Goal: Task Accomplishment & Management: Use online tool/utility

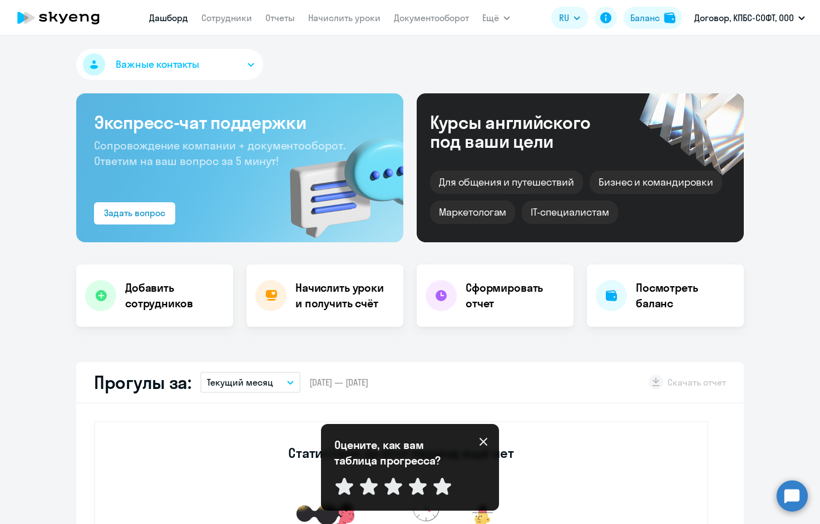
select select "30"
click at [360, 305] on h4 "Начислить уроки и получить счёт" at bounding box center [343, 295] width 97 height 31
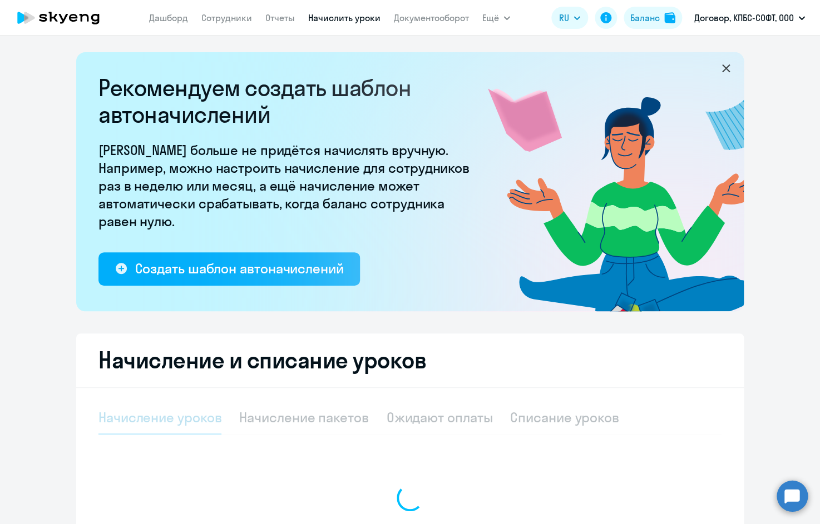
select select "10"
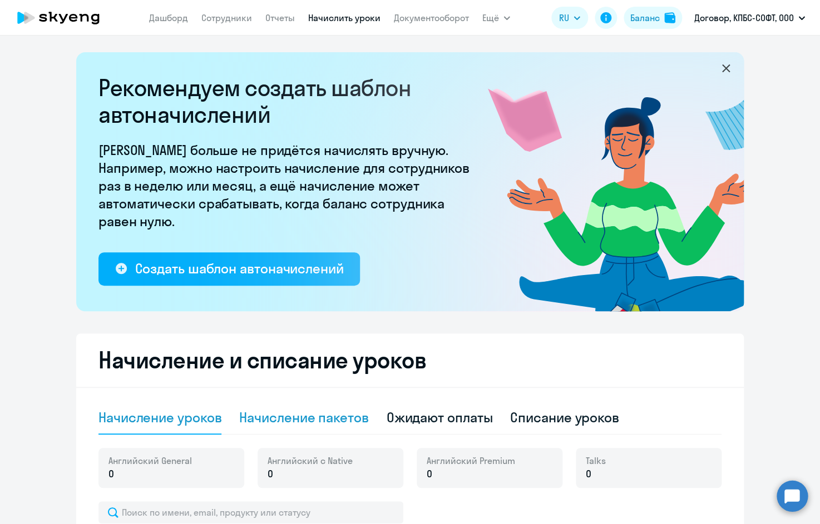
click at [345, 410] on div "Начисление пакетов" at bounding box center [303, 418] width 129 height 18
select select "10"
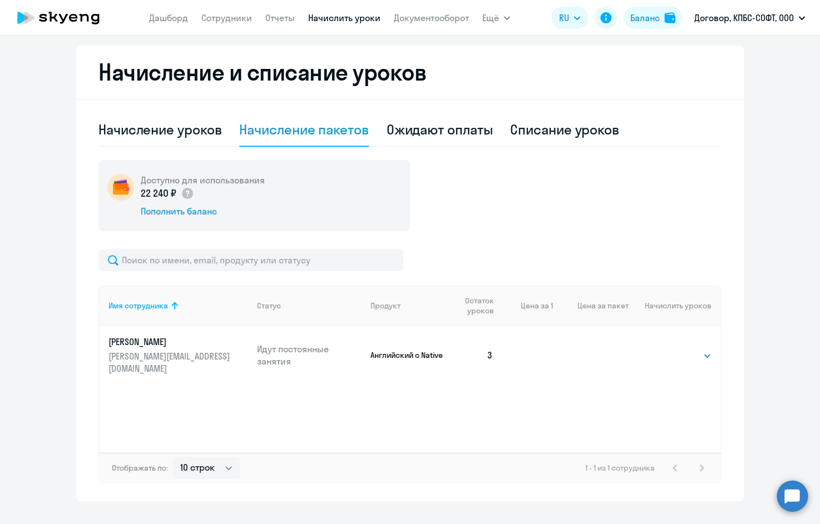
scroll to position [310, 0]
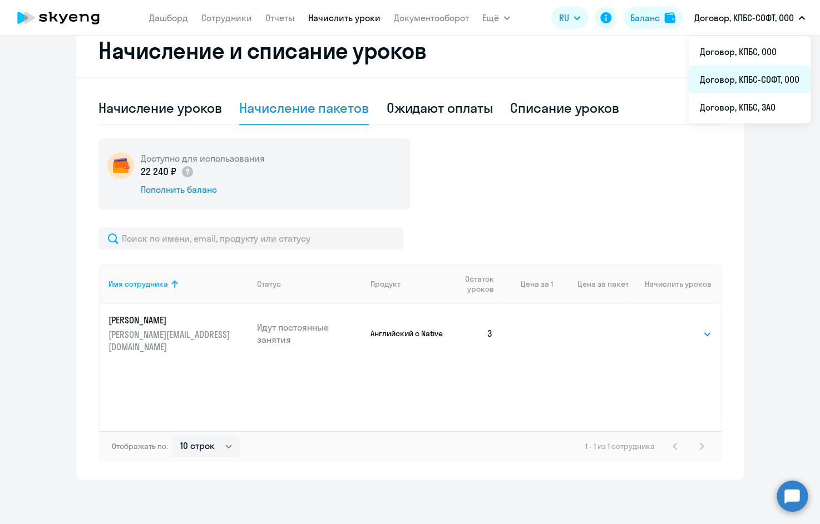
click at [746, 81] on li "Договор, КПБС-СОФТ, ООО" at bounding box center [749, 80] width 122 height 28
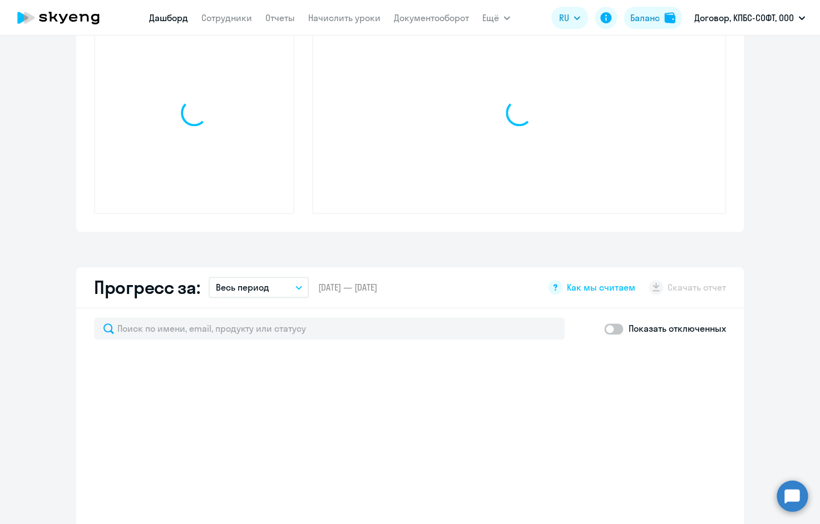
scroll to position [310, 0]
select select "30"
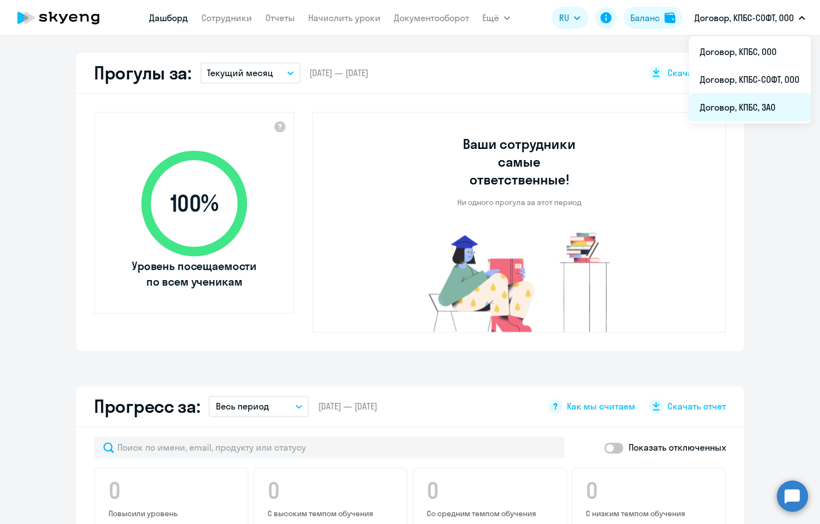
click at [745, 103] on li "Договор, КПБС, ЗАО" at bounding box center [749, 107] width 122 height 28
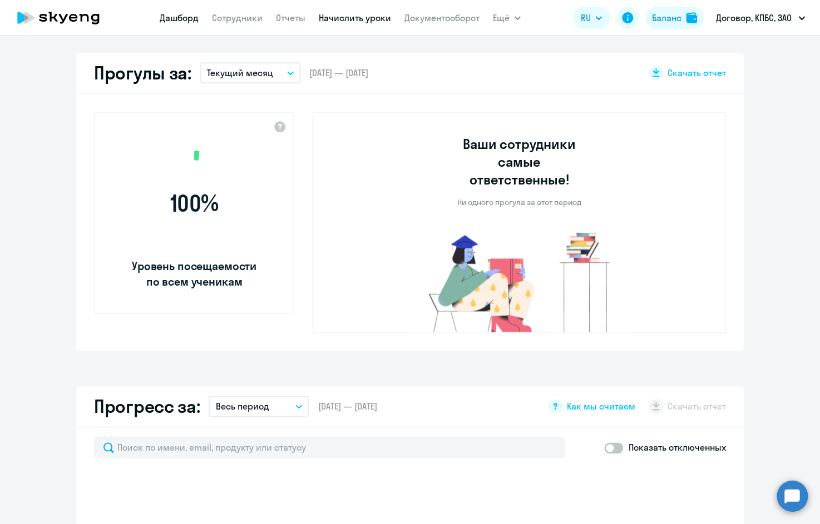
select select "30"
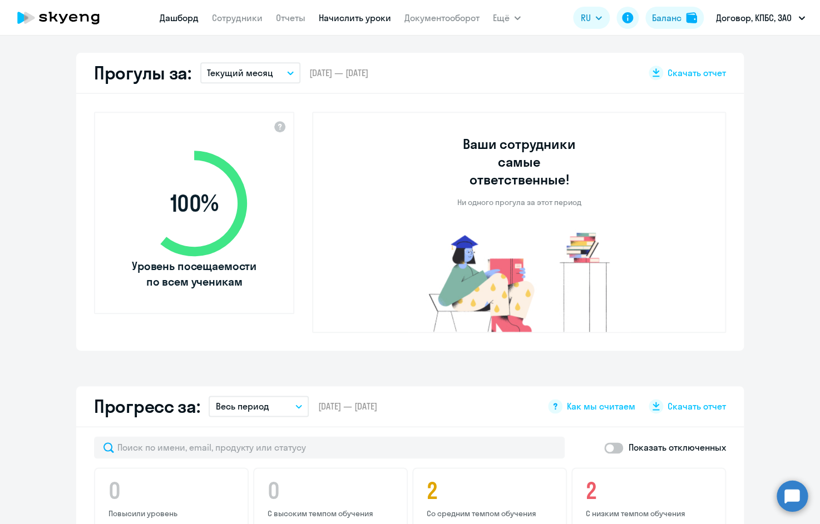
click at [324, 19] on link "Начислить уроки" at bounding box center [355, 17] width 72 height 11
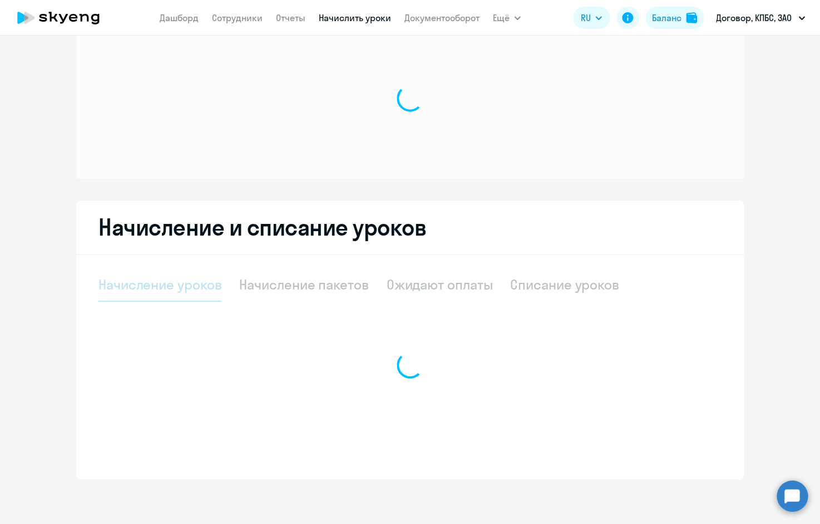
scroll to position [34, 0]
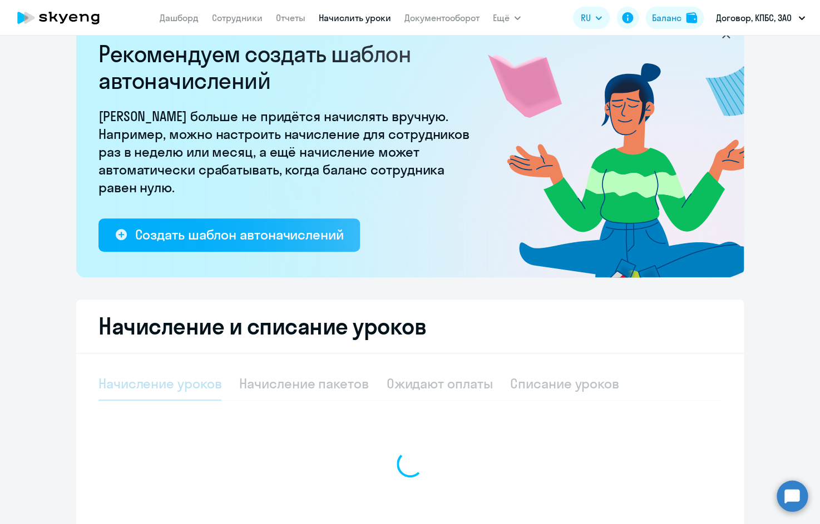
select select "10"
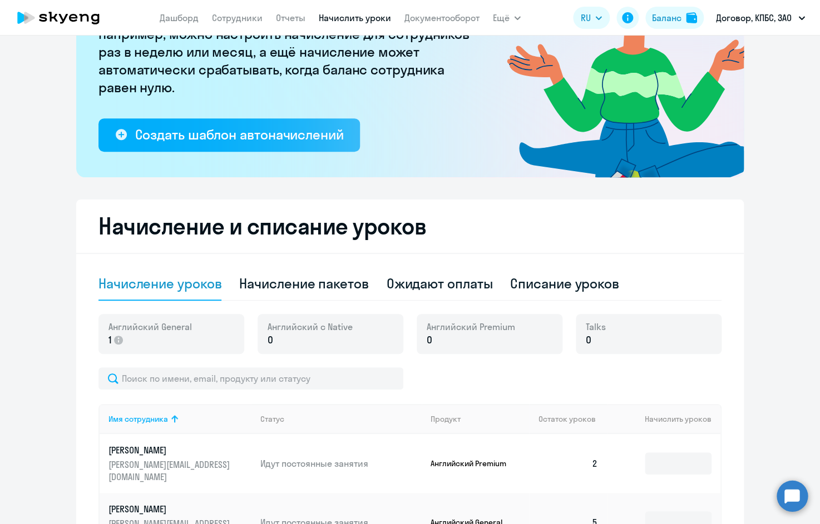
scroll to position [165, 0]
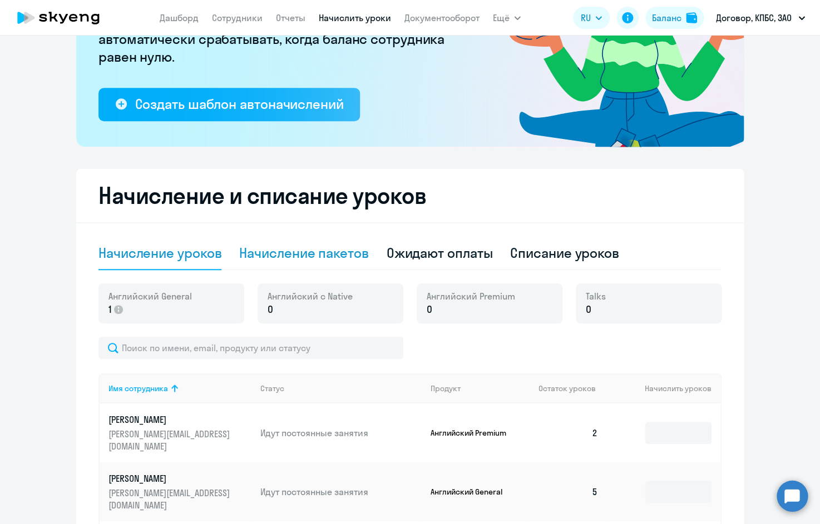
click at [303, 253] on div "Начисление пакетов" at bounding box center [303, 253] width 129 height 18
select select "10"
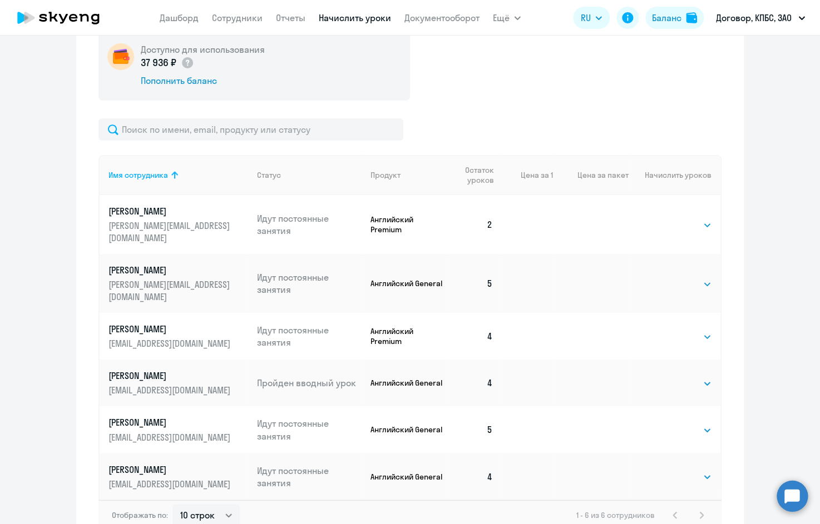
scroll to position [420, 0]
select select "4"
click option "4" at bounding box center [0, 0] width 0 height 0
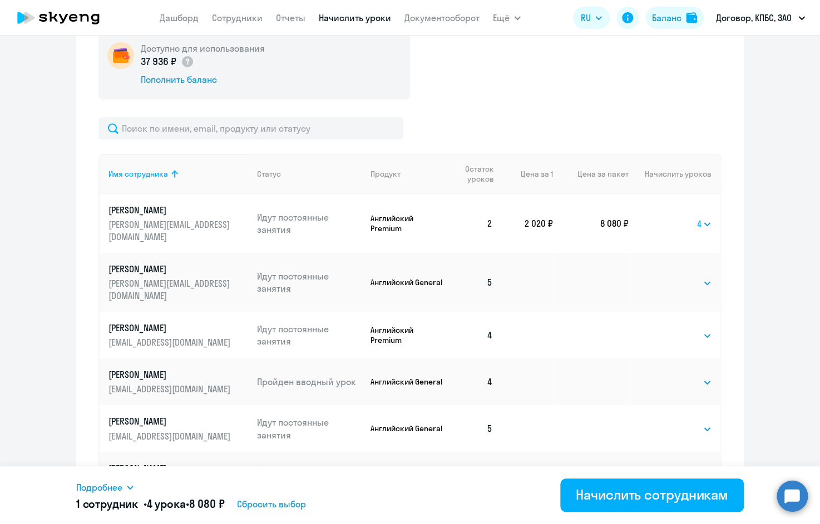
scroll to position [463, 0]
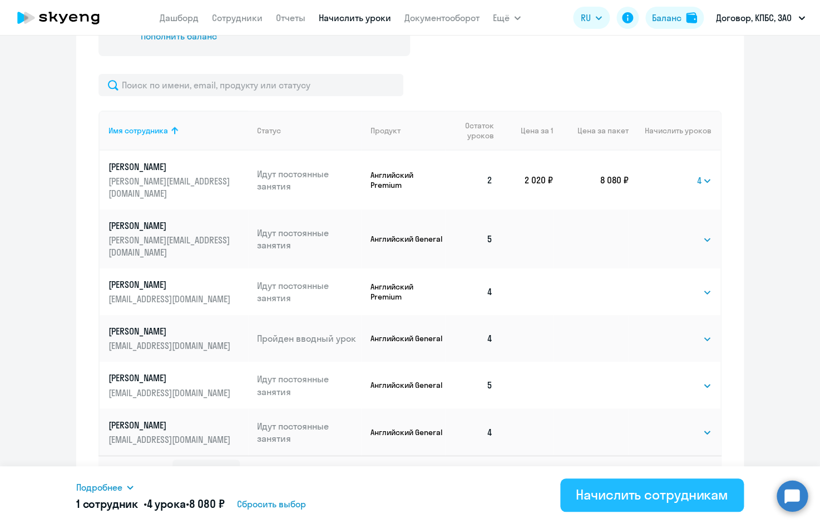
click at [617, 495] on div "Начислить сотрудникам" at bounding box center [652, 495] width 152 height 18
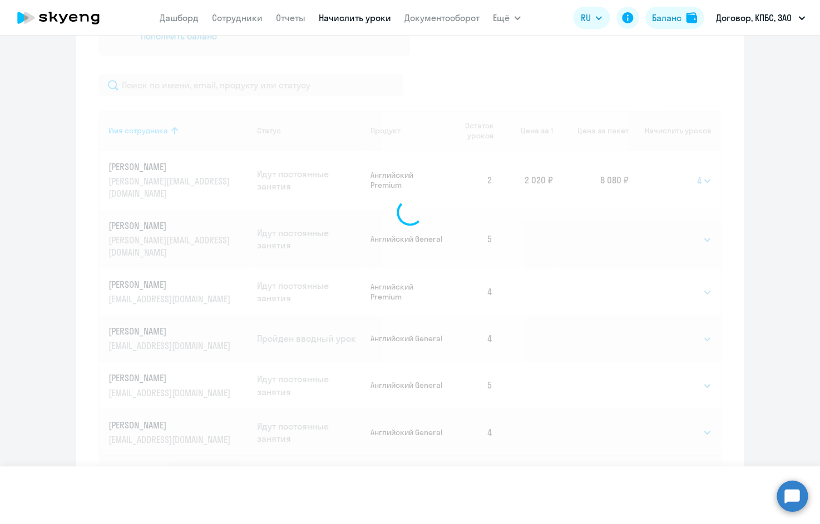
select select
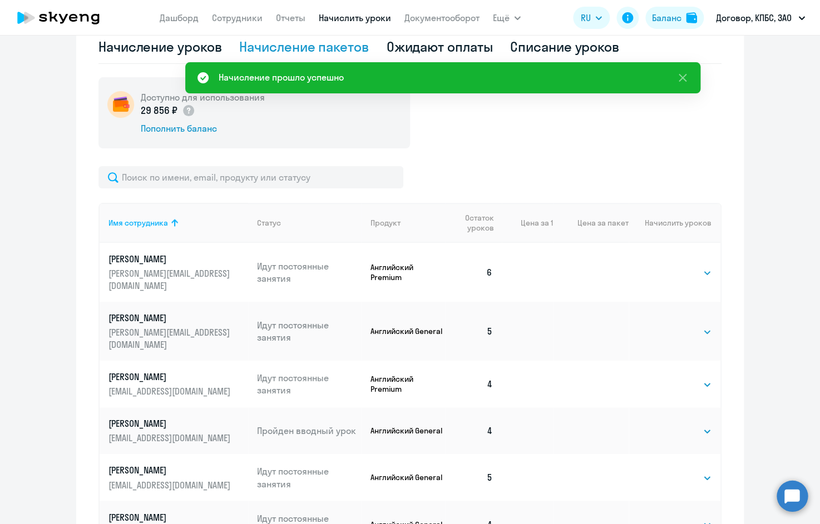
scroll to position [245, 0]
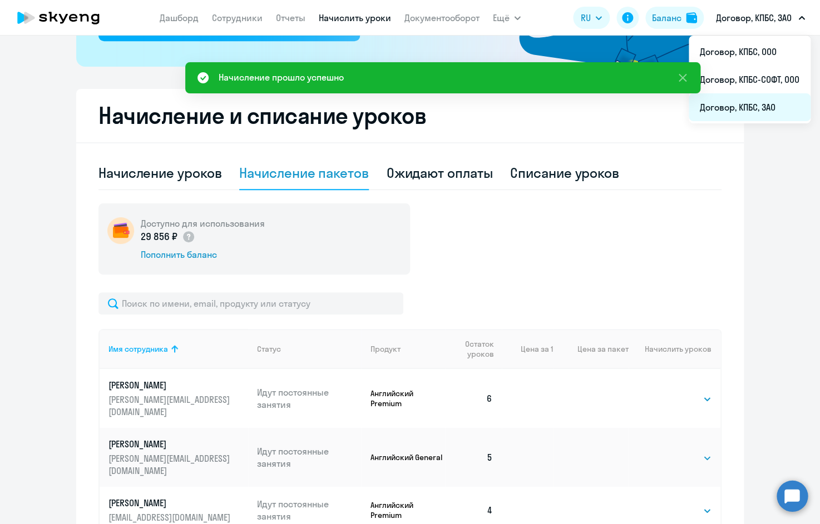
click at [760, 107] on li "Договор, КПБС, ЗАО" at bounding box center [749, 107] width 122 height 28
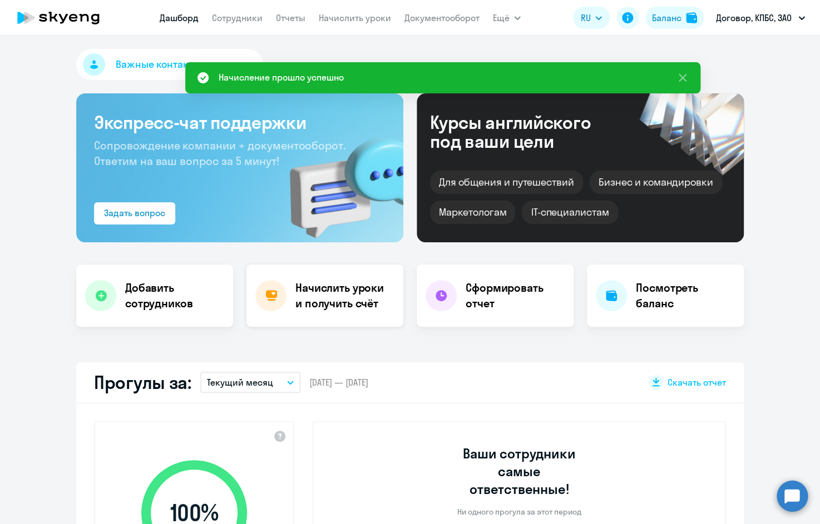
click at [349, 296] on h4 "Начислить уроки и получить счёт" at bounding box center [343, 295] width 97 height 31
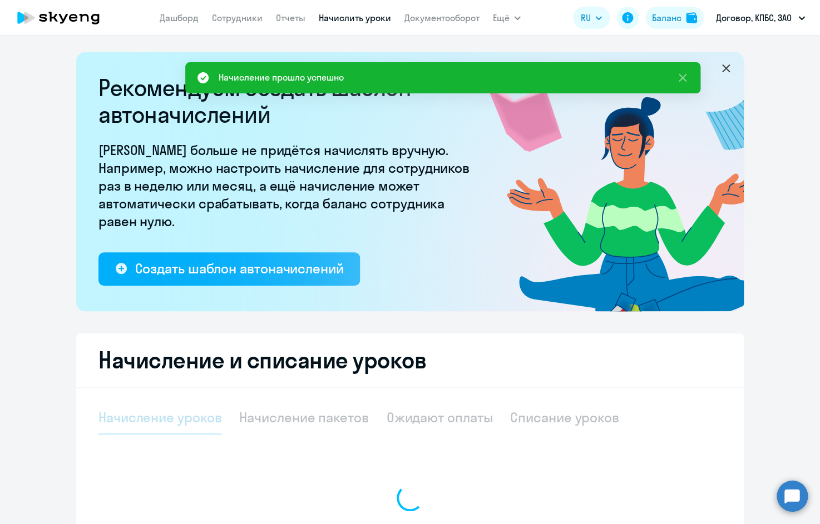
select select "10"
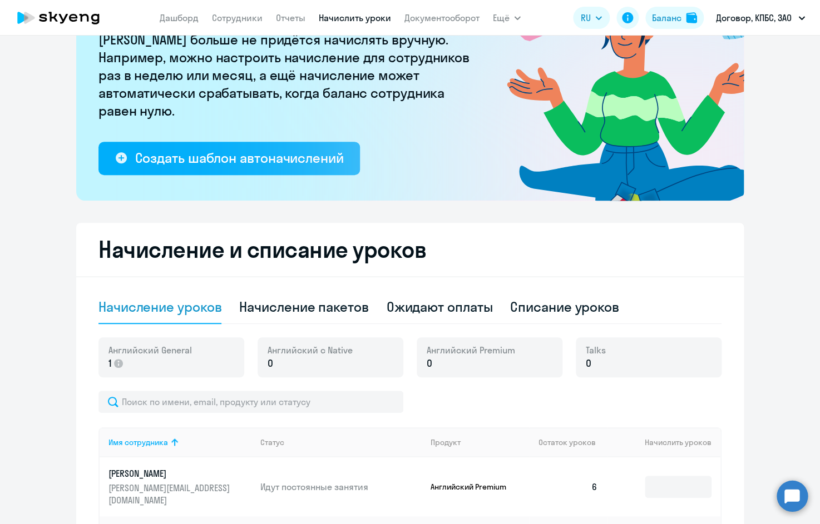
scroll to position [120, 0]
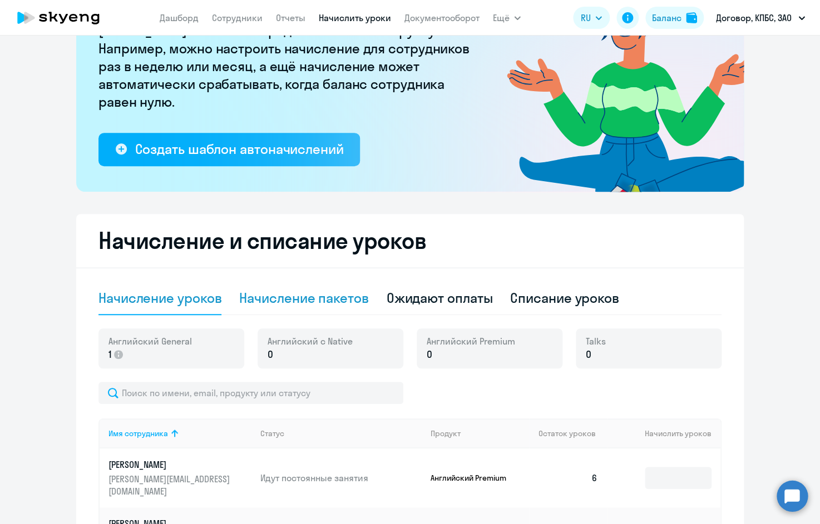
click at [327, 295] on div "Начисление пакетов" at bounding box center [303, 298] width 129 height 18
select select "10"
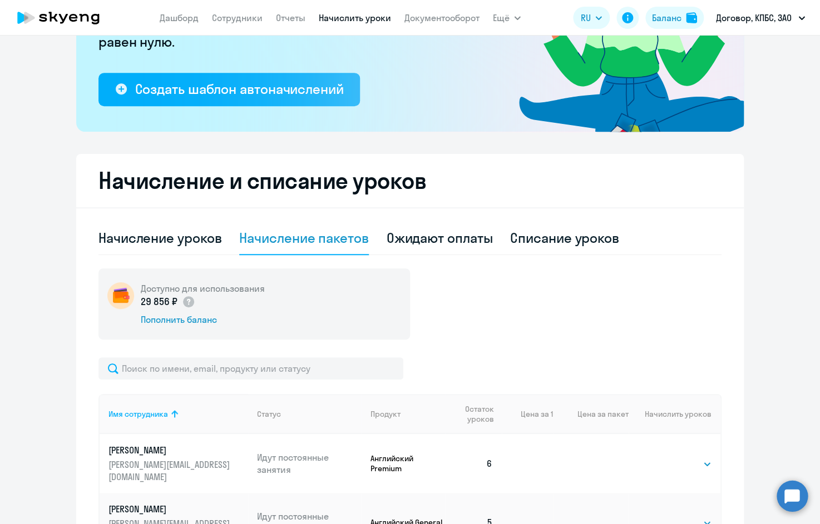
scroll to position [147, 0]
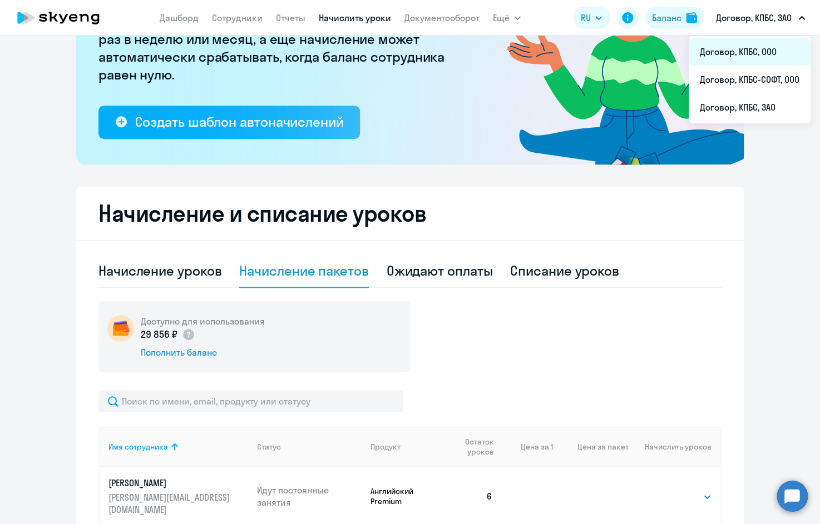
click at [773, 62] on li "Договор, КПБС, ООО" at bounding box center [749, 52] width 122 height 28
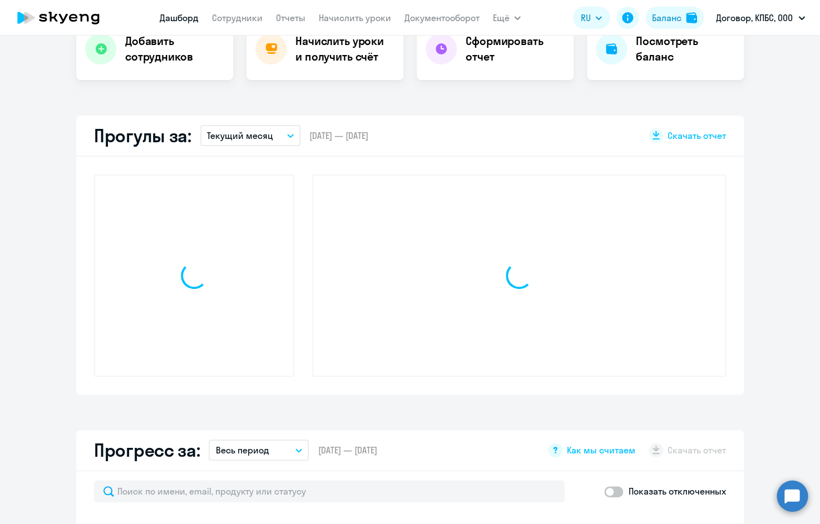
scroll to position [147, 0]
select select "30"
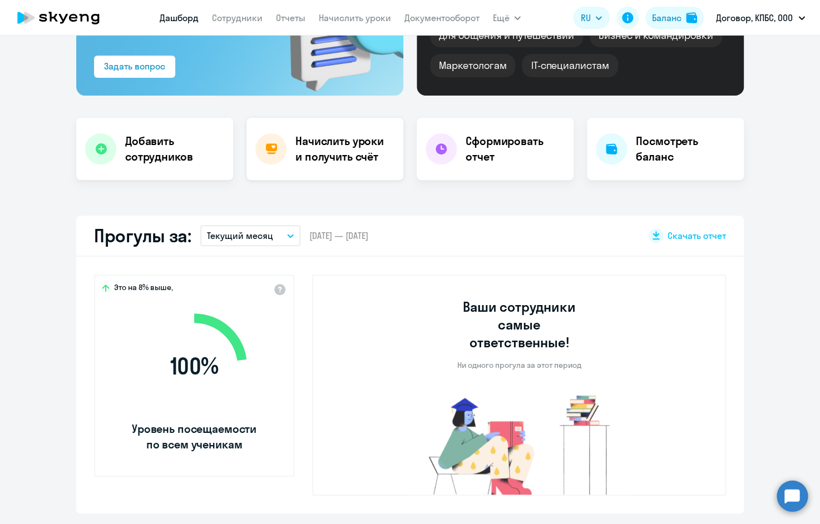
click at [320, 150] on h4 "Начислить уроки и получить счёт" at bounding box center [343, 148] width 97 height 31
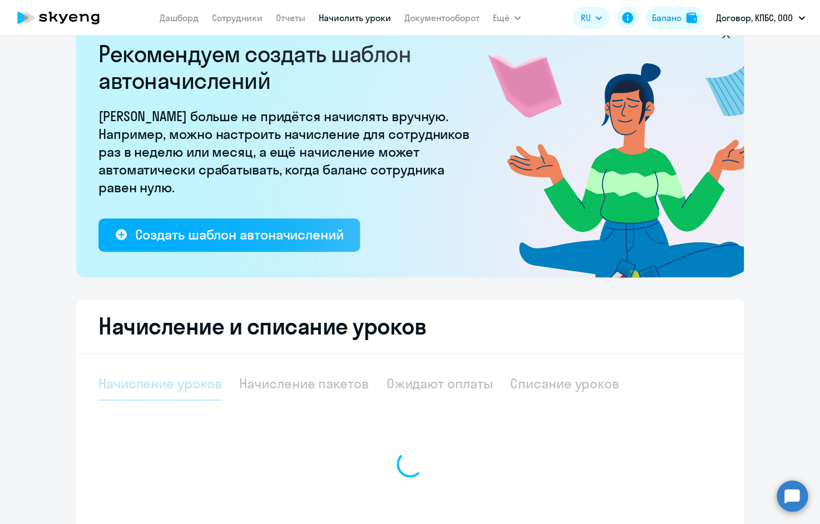
select select "10"
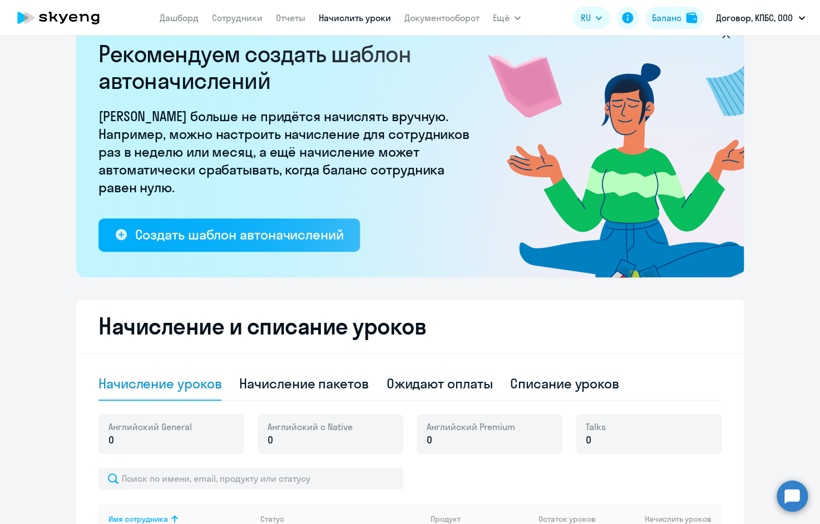
scroll to position [277, 0]
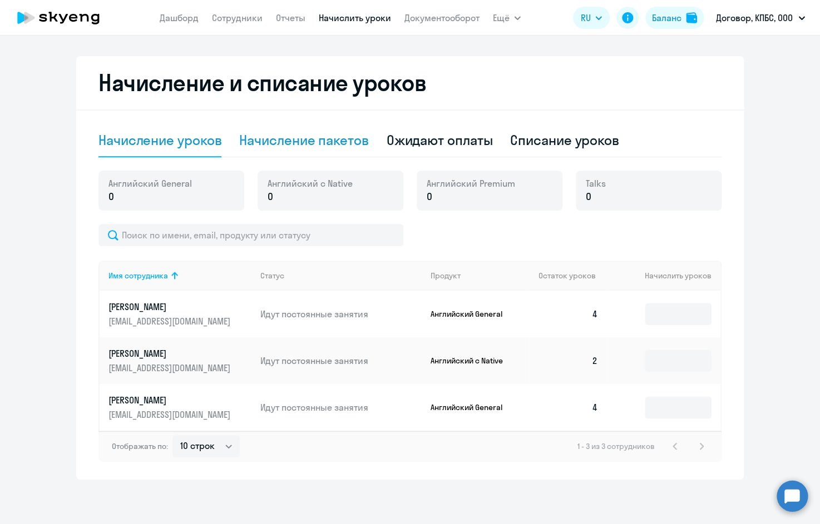
click at [318, 152] on div "Начисление пакетов" at bounding box center [303, 140] width 129 height 33
select select "10"
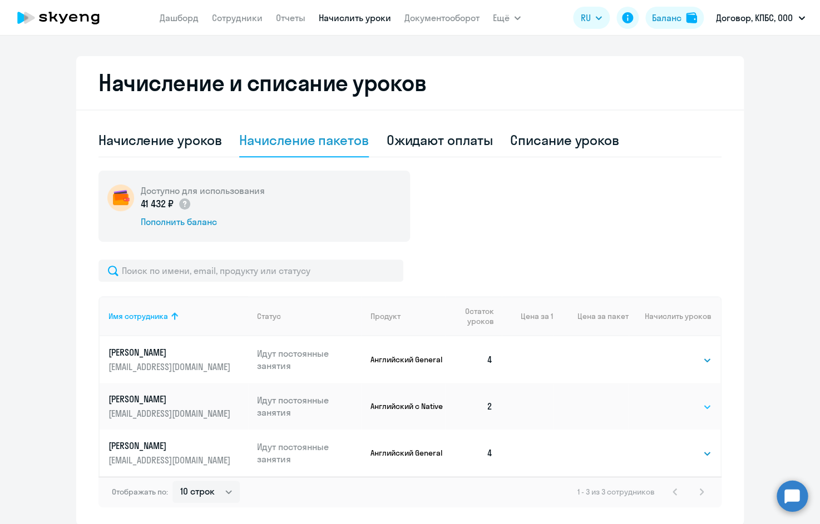
select select "4"
click option "4" at bounding box center [0, 0] width 0 height 0
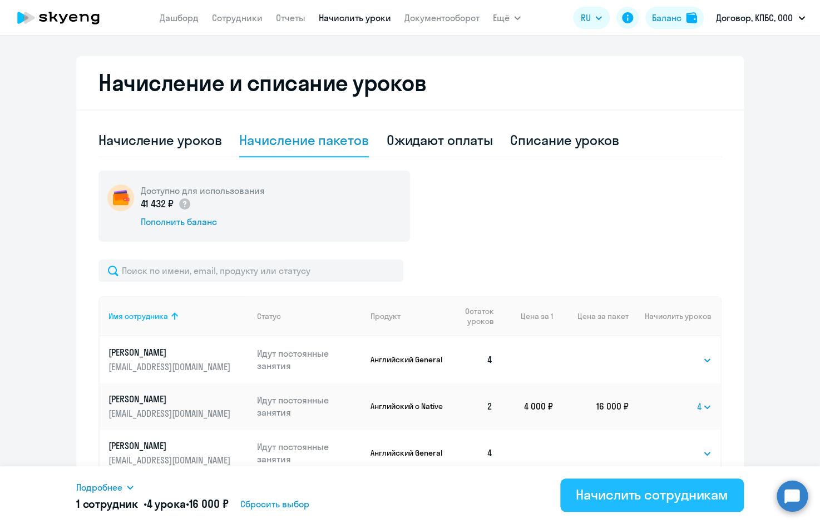
click at [626, 497] on div "Начислить сотрудникам" at bounding box center [652, 495] width 152 height 18
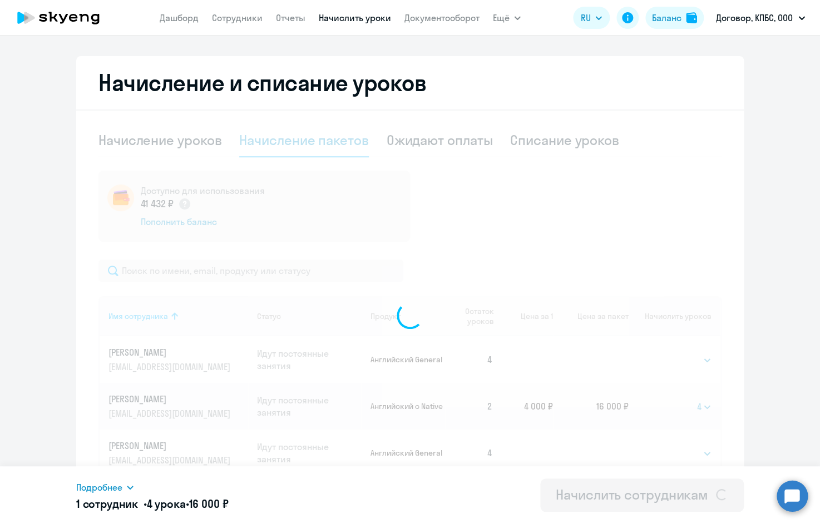
select select
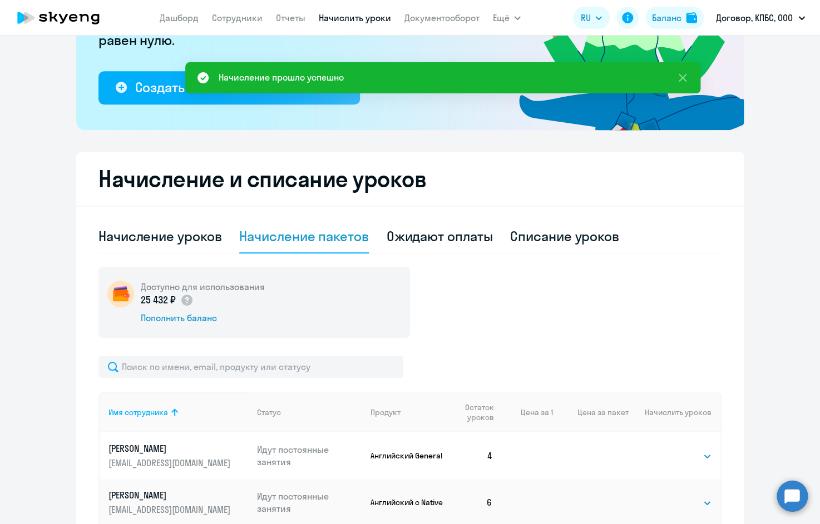
scroll to position [0, 0]
